Goal: Task Accomplishment & Management: Manage account settings

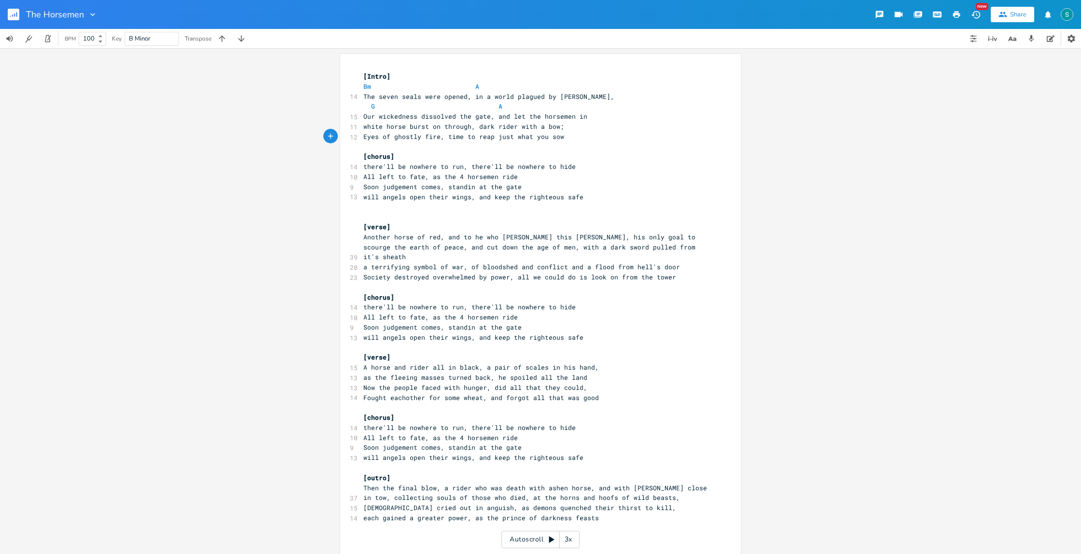
click at [10, 15] on rect "button" at bounding box center [14, 15] width 12 height 12
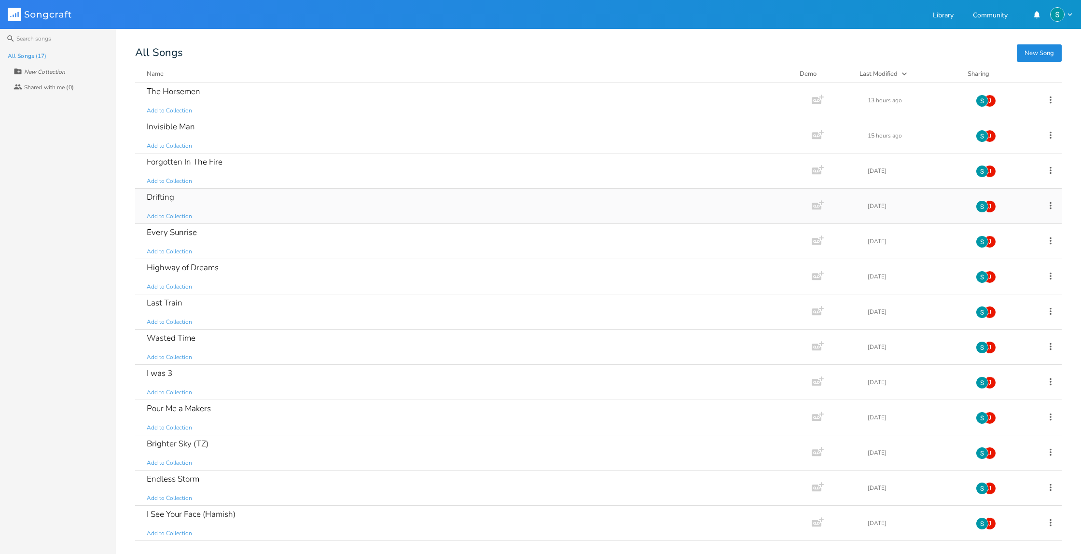
click at [317, 207] on div "Drifting Add to Collection" at bounding box center [471, 206] width 649 height 35
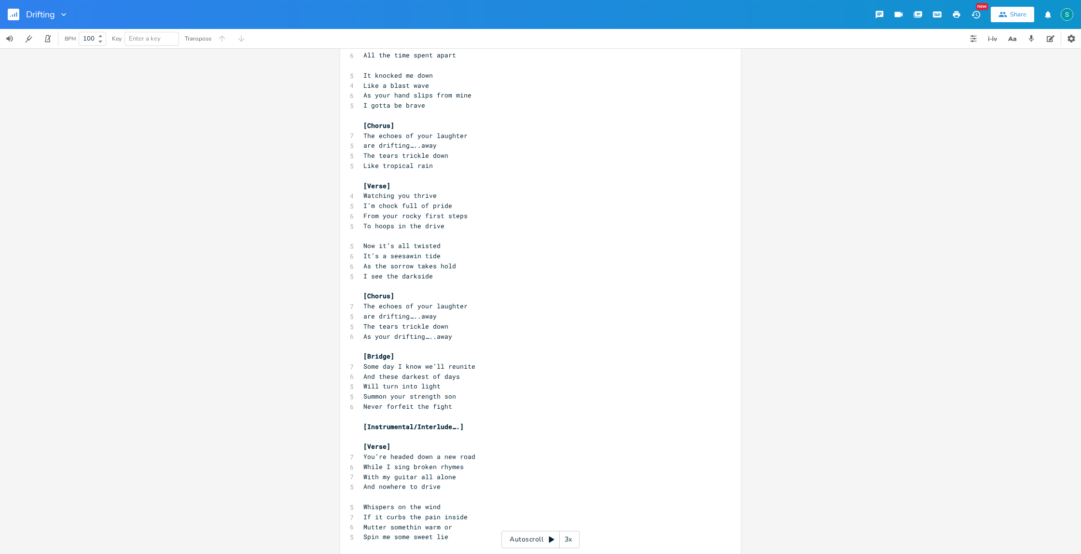
scroll to position [62, 0]
click at [14, 17] on rect "button" at bounding box center [14, 15] width 12 height 12
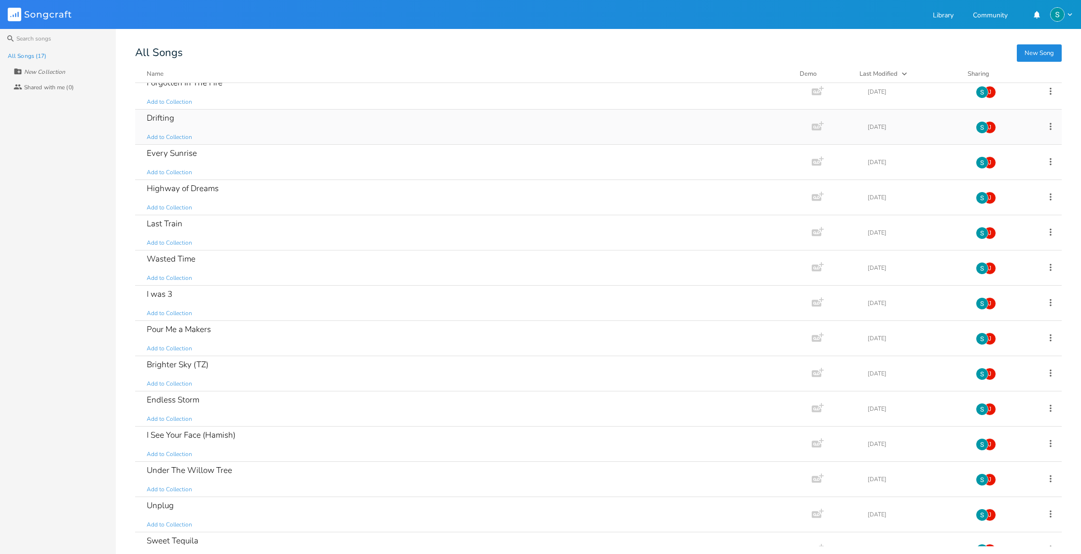
scroll to position [84, 0]
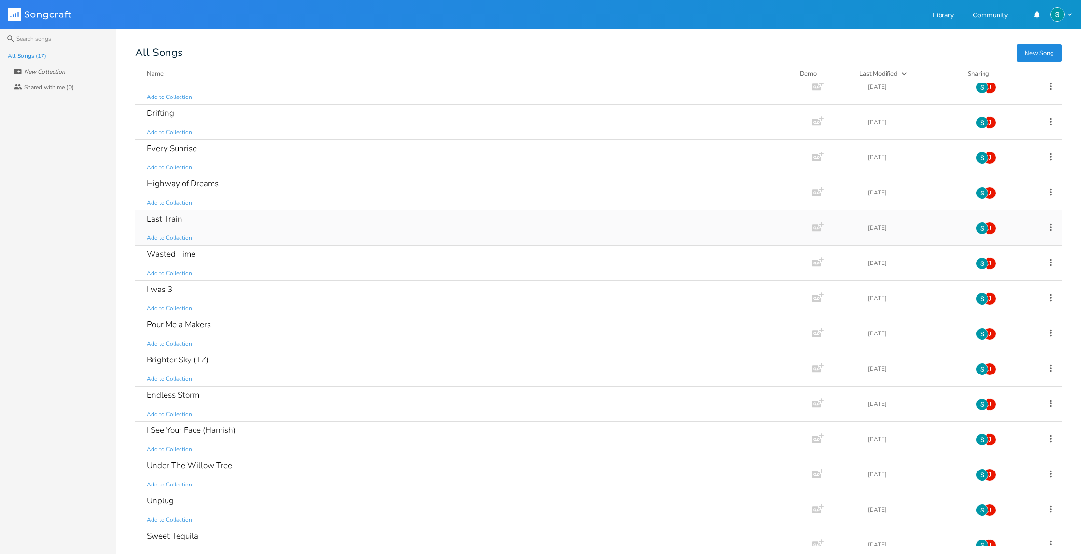
click at [336, 221] on div "Last Train Add to Collection" at bounding box center [471, 227] width 649 height 35
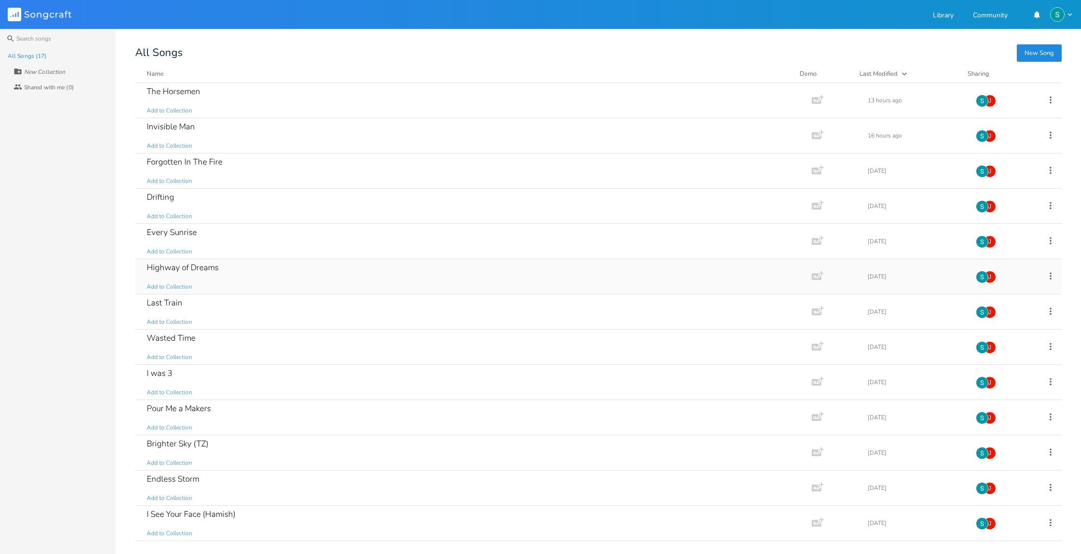
click at [352, 269] on div "Highway of Dreams Add to Collection" at bounding box center [471, 276] width 649 height 35
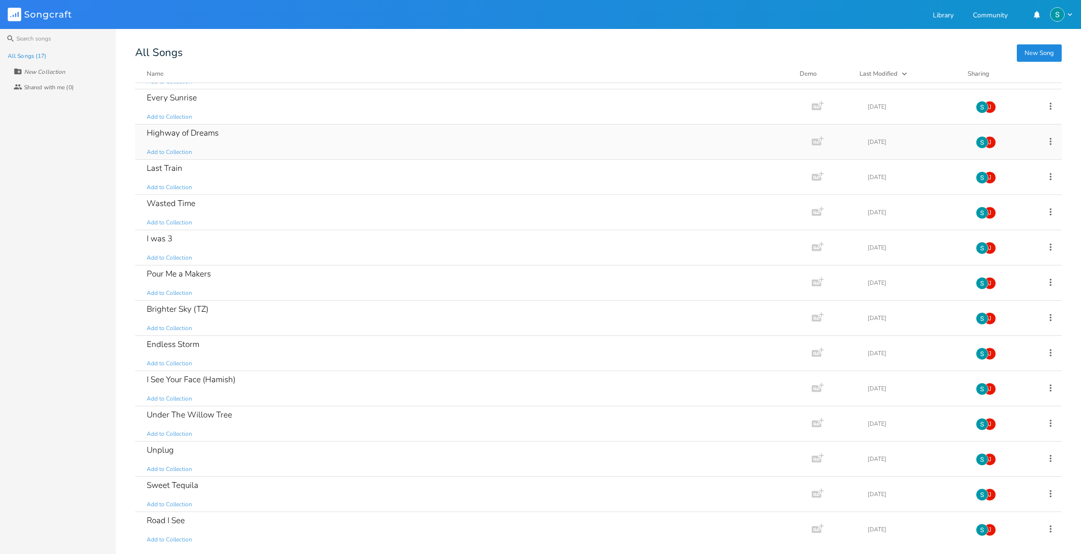
scroll to position [136, 0]
click at [274, 517] on div "Road I See Add to Collection" at bounding box center [471, 528] width 649 height 35
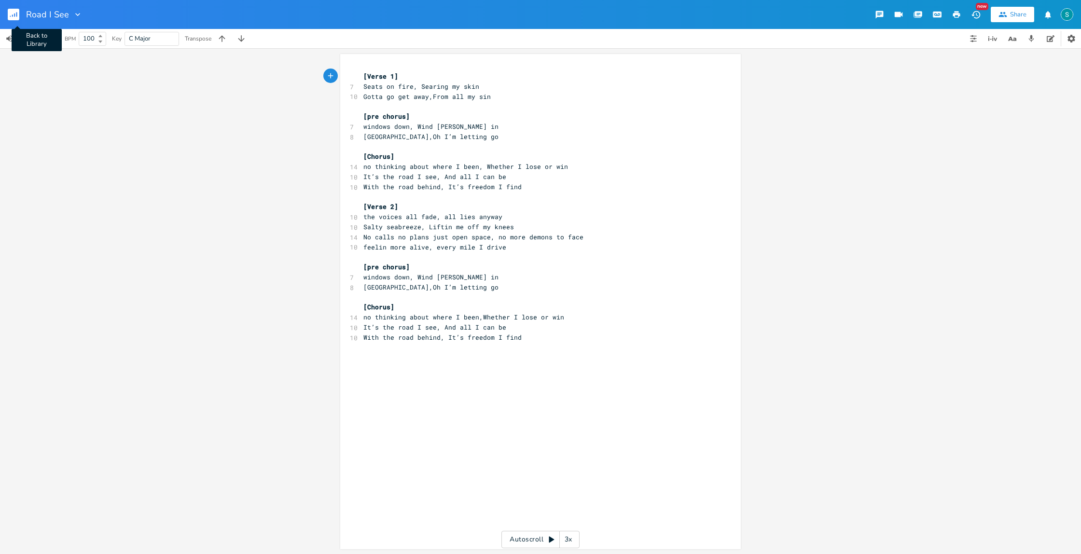
click at [15, 10] on rect "button" at bounding box center [14, 15] width 12 height 12
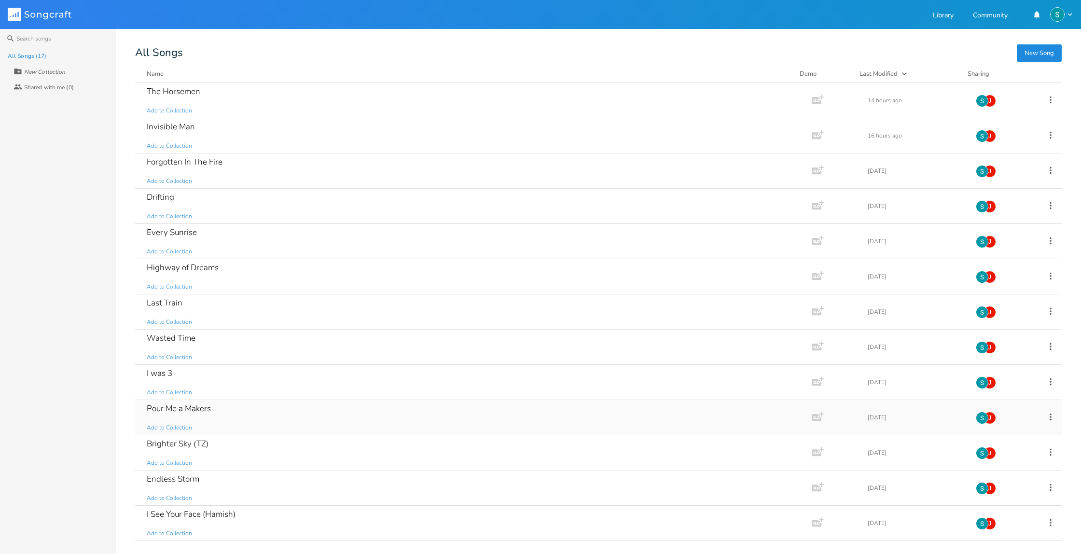
click at [245, 421] on div "Pour Me a Makers Add to Collection" at bounding box center [471, 417] width 649 height 35
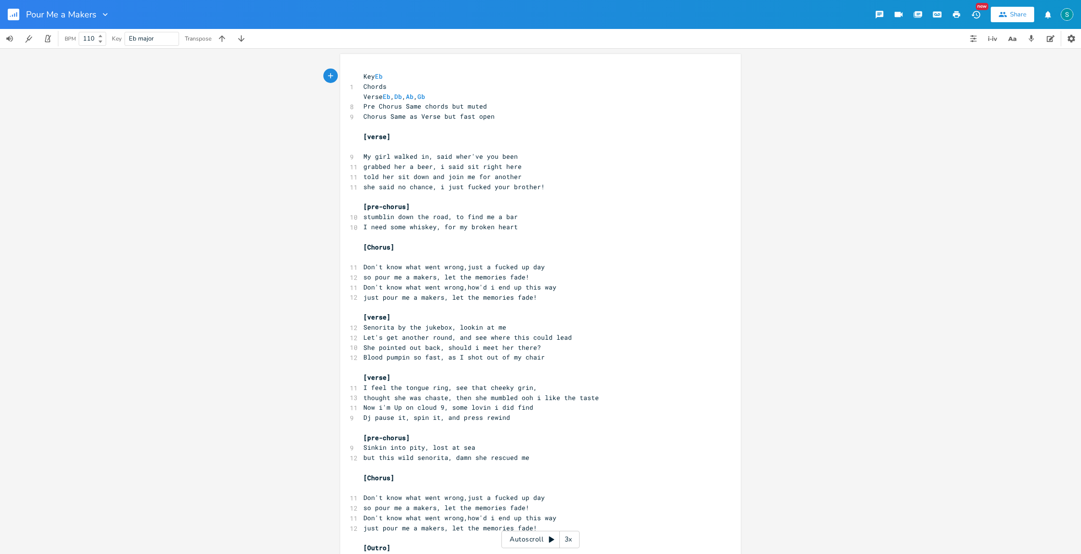
click at [18, 14] on rect "button" at bounding box center [14, 15] width 12 height 12
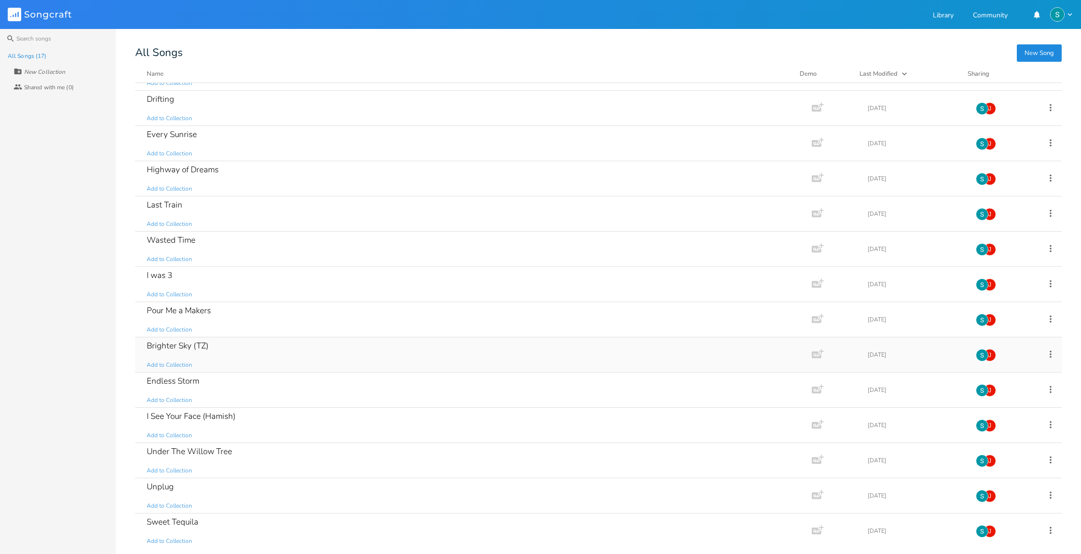
scroll to position [136, 0]
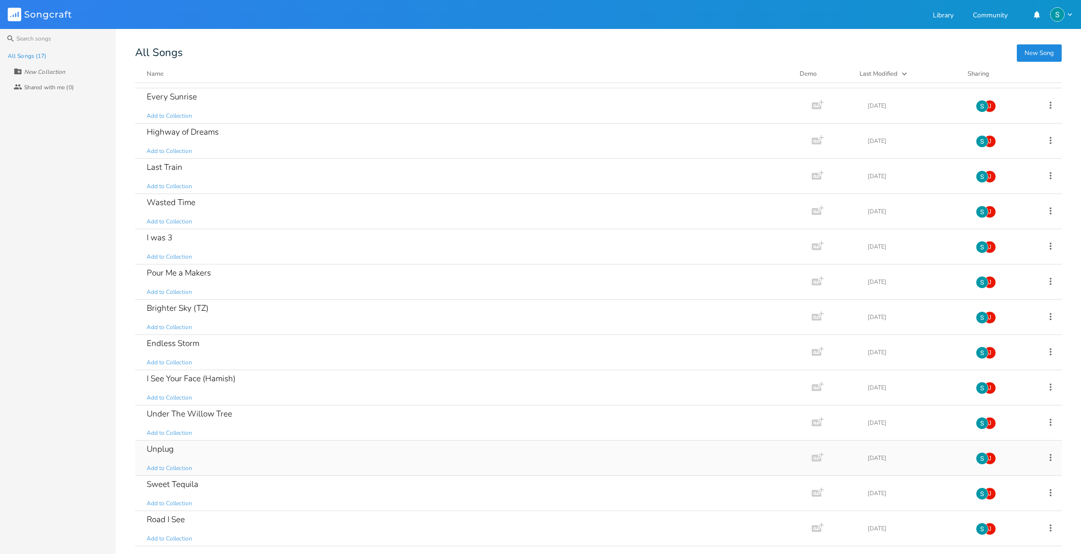
click at [236, 455] on div "Unplug Add to Collection" at bounding box center [471, 458] width 649 height 35
